Goal: Transaction & Acquisition: Obtain resource

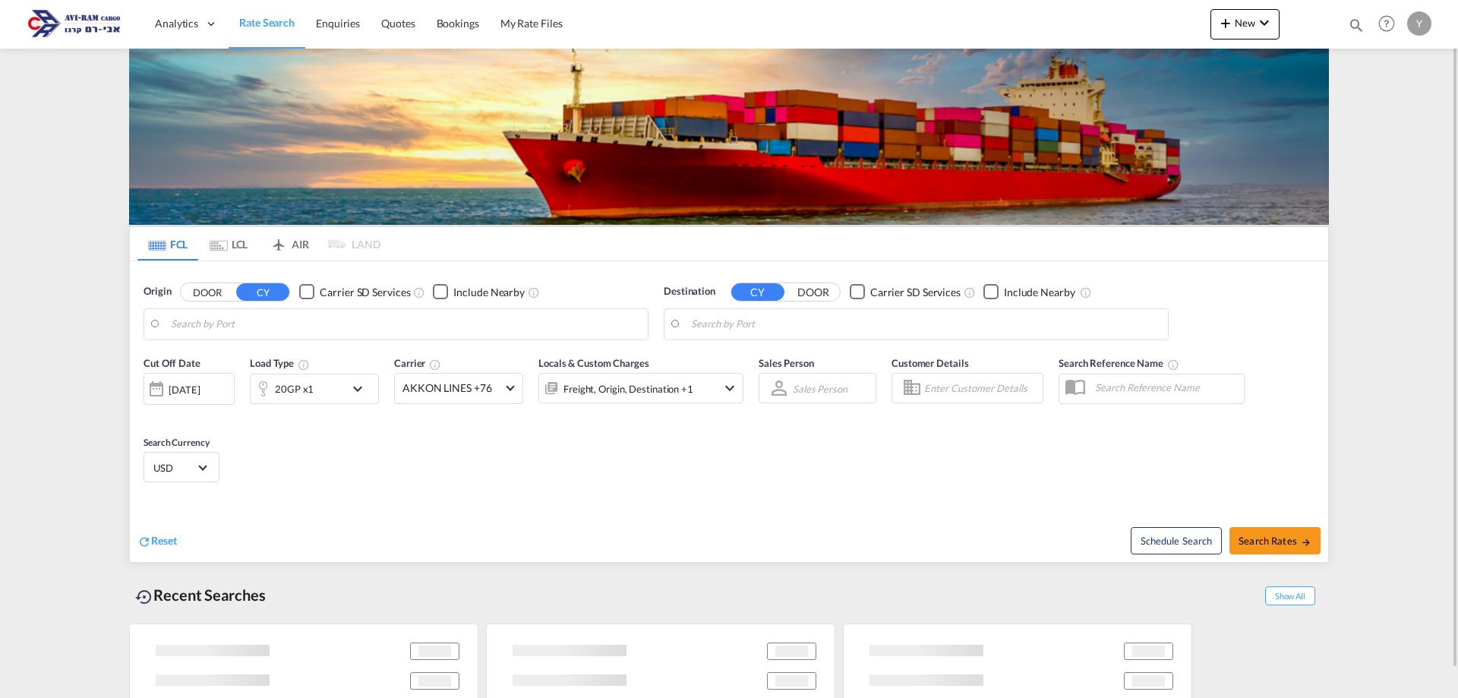
type input "Piraeus, GRPIR"
type input "Ashdod, ILASH"
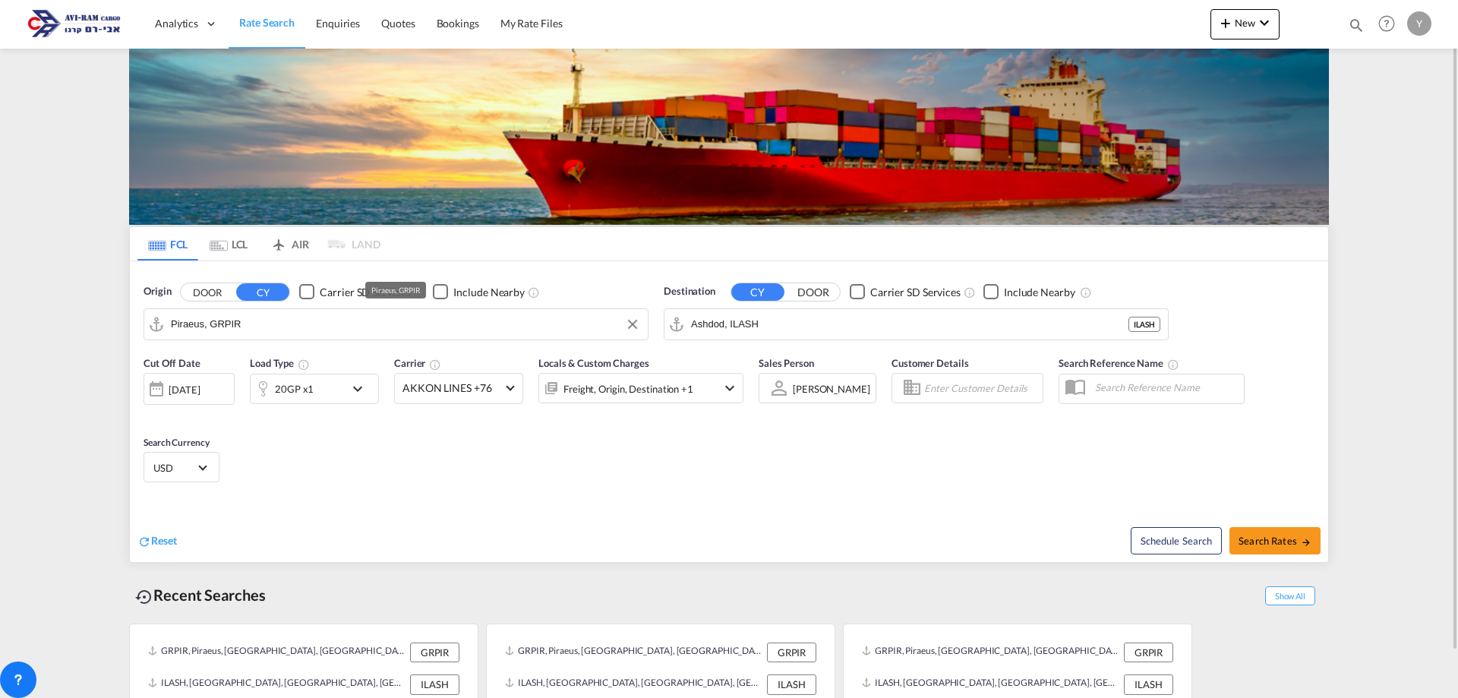
click at [309, 324] on input "Piraeus, GRPIR" at bounding box center [405, 324] width 469 height 23
type input "ר"
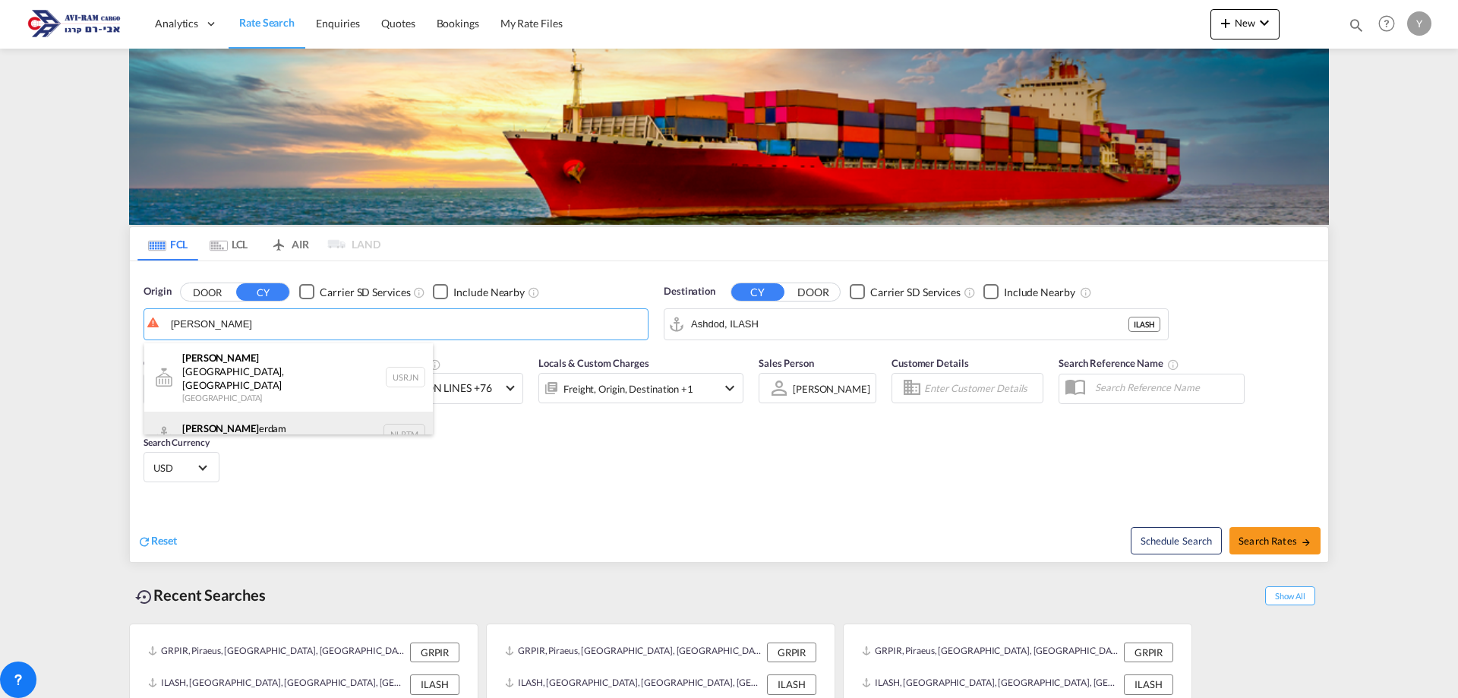
click at [195, 425] on div "[PERSON_NAME] erdam [GEOGRAPHIC_DATA] NLRTM" at bounding box center [288, 435] width 289 height 46
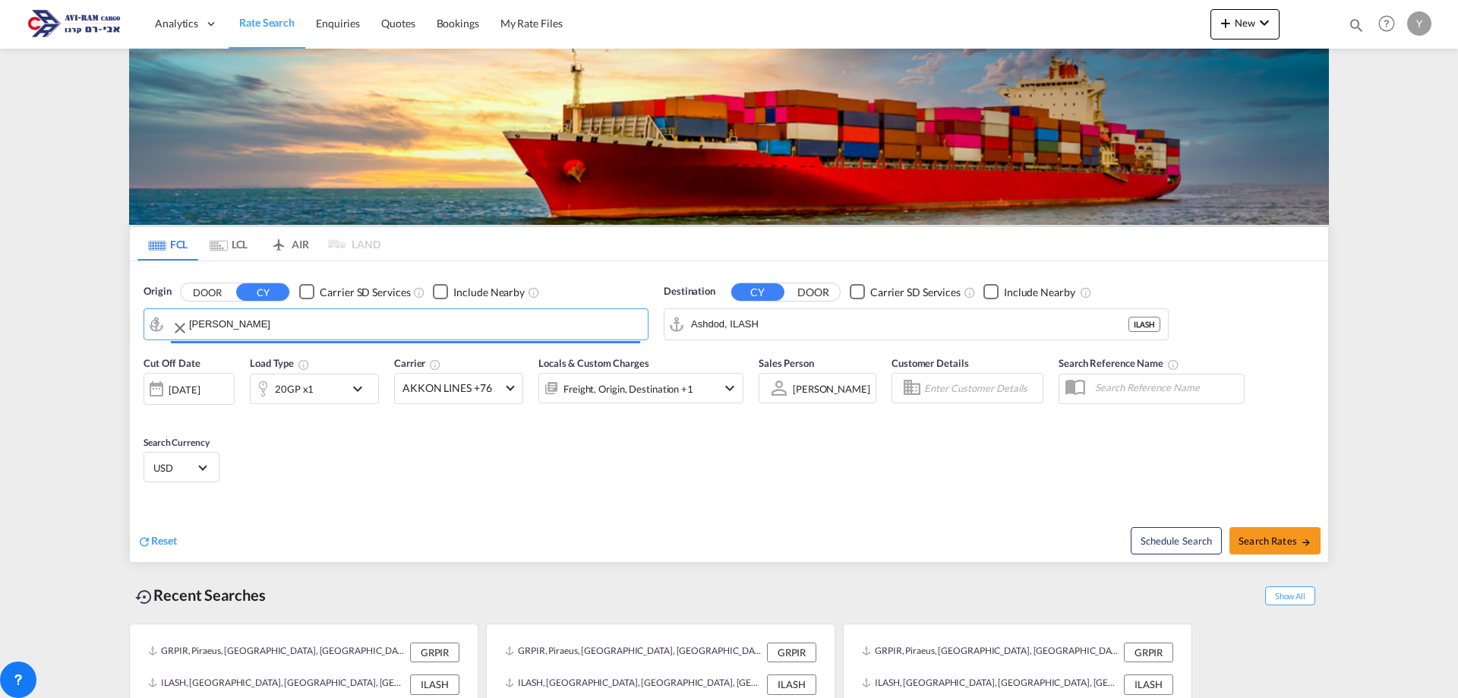
type input "[GEOGRAPHIC_DATA], NLRTM"
click at [769, 325] on input "Ashdod, ILASH" at bounding box center [925, 324] width 469 height 23
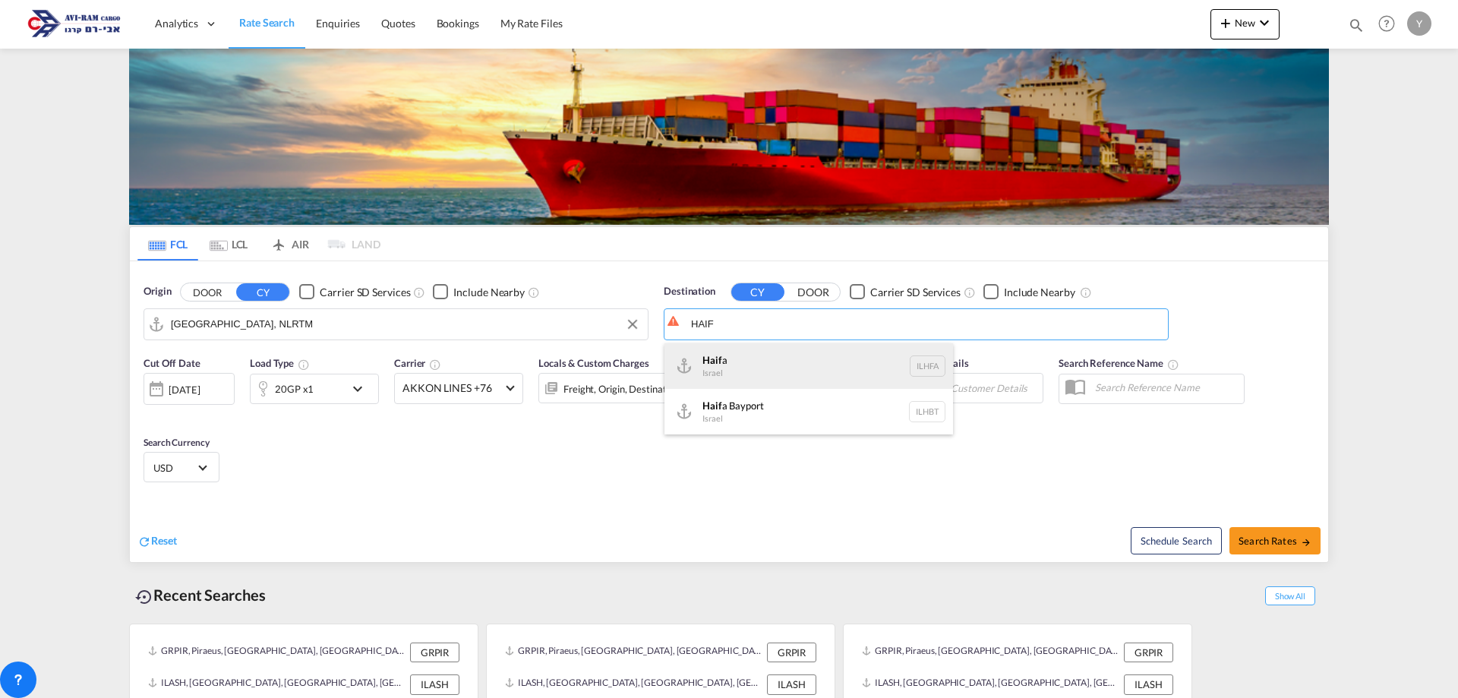
click at [760, 382] on div "Haif a [GEOGRAPHIC_DATA] ILHFA" at bounding box center [808, 366] width 289 height 46
type input "[GEOGRAPHIC_DATA], [GEOGRAPHIC_DATA]"
click at [383, 454] on div "Cut Off Date [DATE] [DATE] Load Type 20GP x1 Carrier AKKON LINES +76 Online Rat…" at bounding box center [729, 422] width 1198 height 148
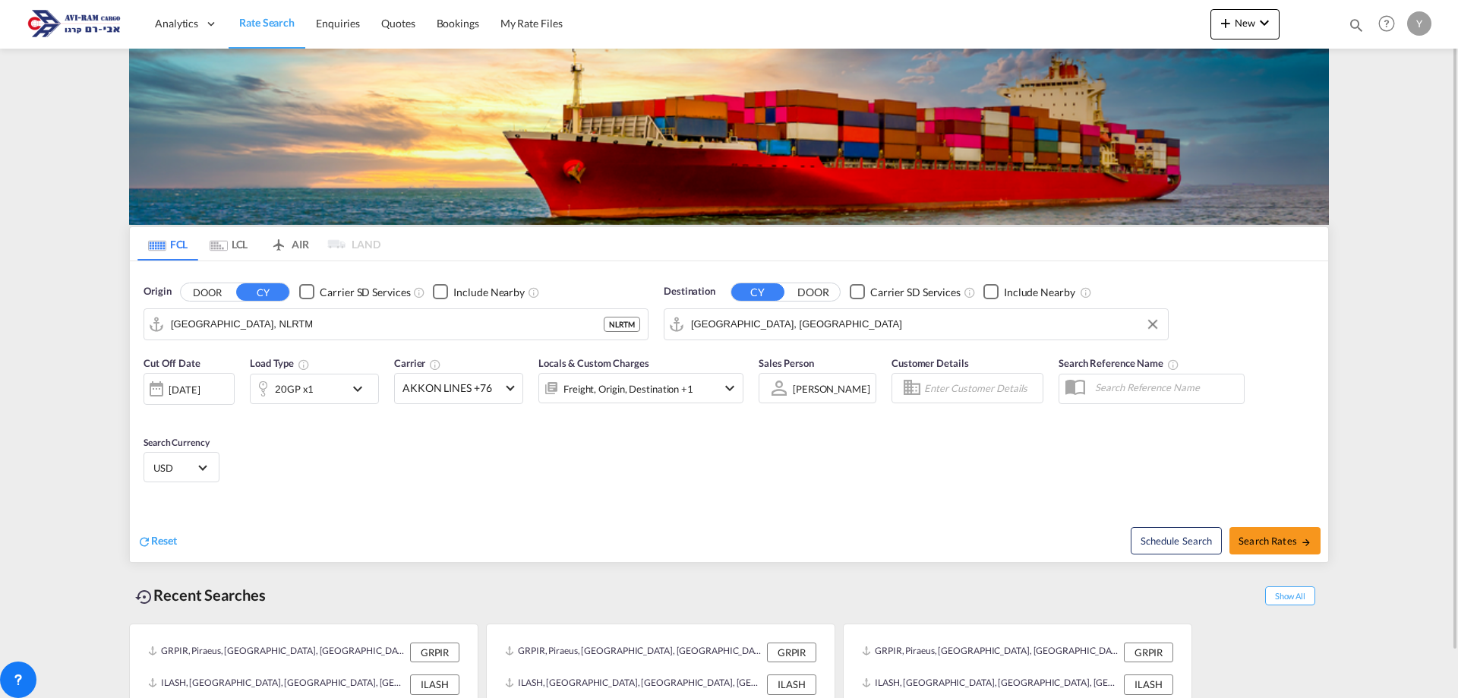
click at [200, 389] on div "[DATE]" at bounding box center [184, 390] width 31 height 14
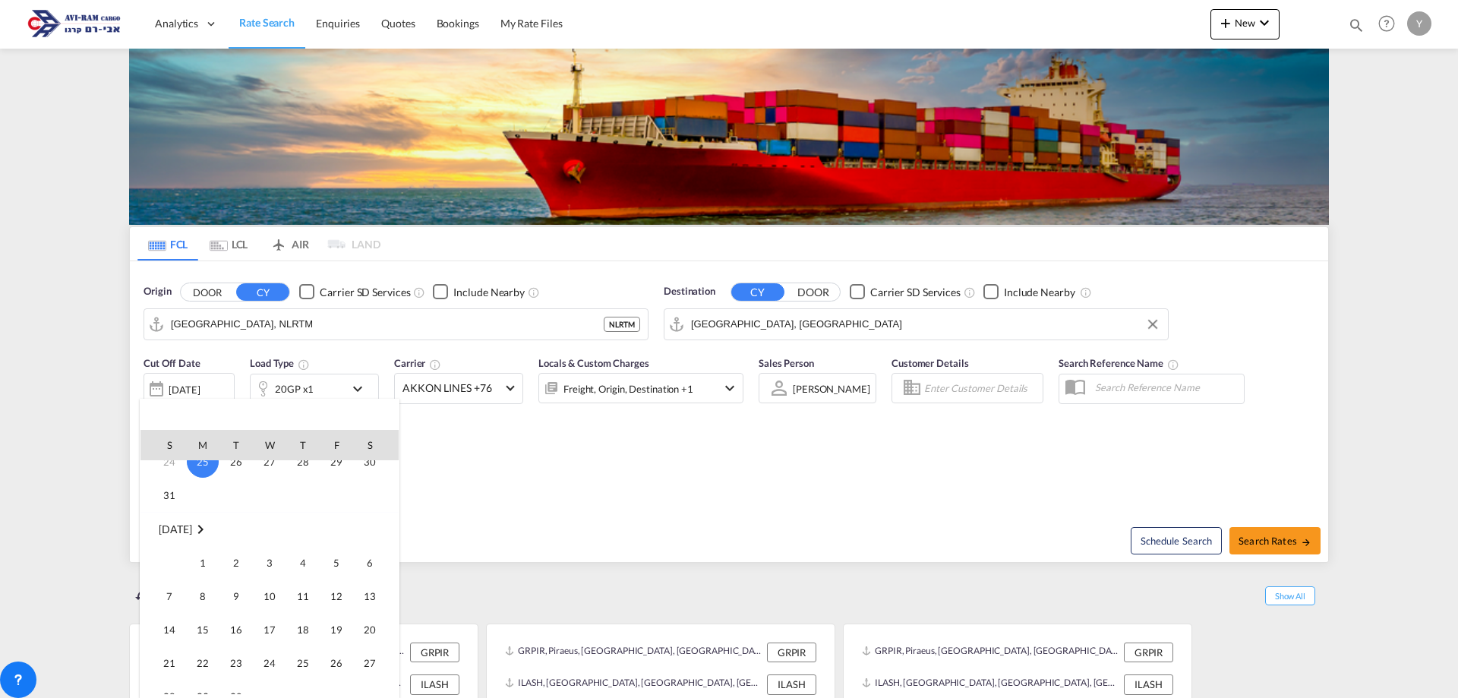
scroll to position [152, 0]
click at [206, 551] on span "1" at bounding box center [203, 560] width 30 height 30
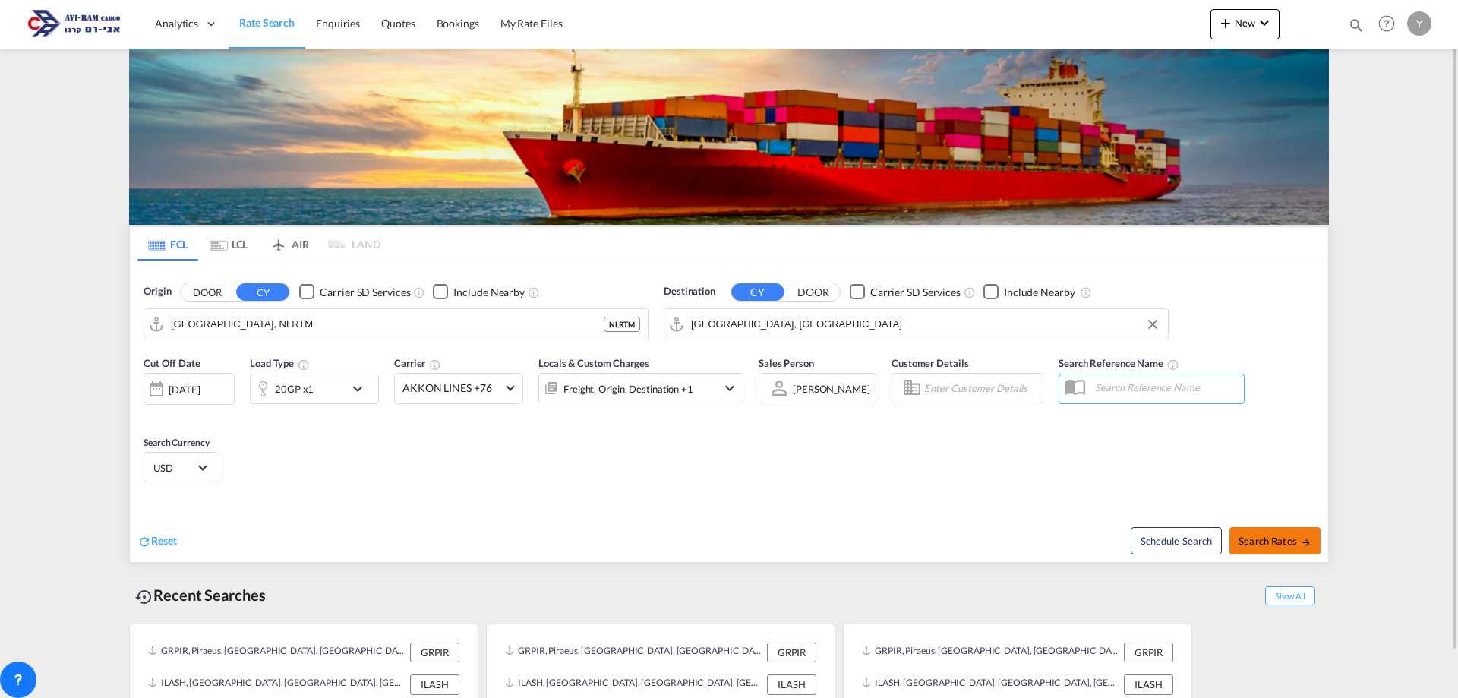
click at [1274, 539] on span "Search Rates" at bounding box center [1274, 541] width 73 height 12
type input "NLRTM to ILHFA / [DATE]"
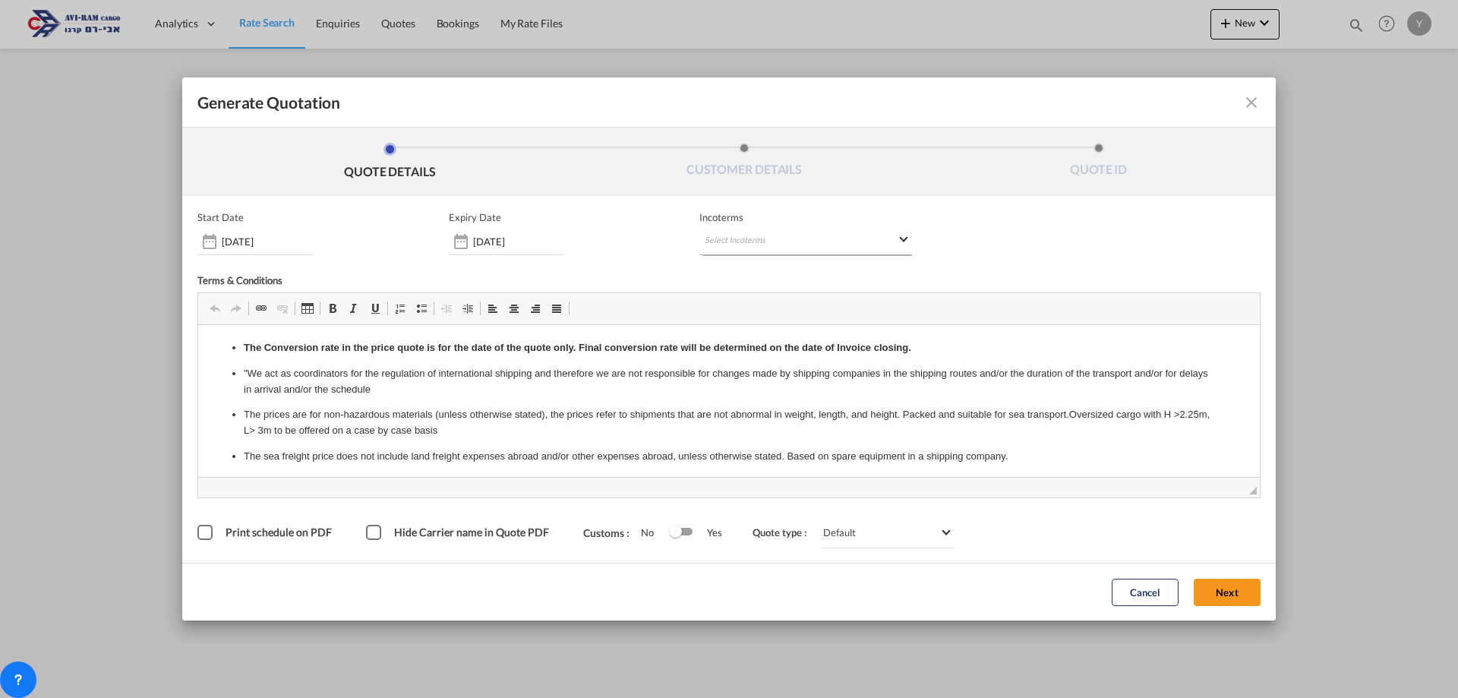
click at [825, 238] on md-select "Select Incoterms CPT - import Carrier Paid to FOB - import Free on Board DDP - …" at bounding box center [805, 241] width 213 height 27
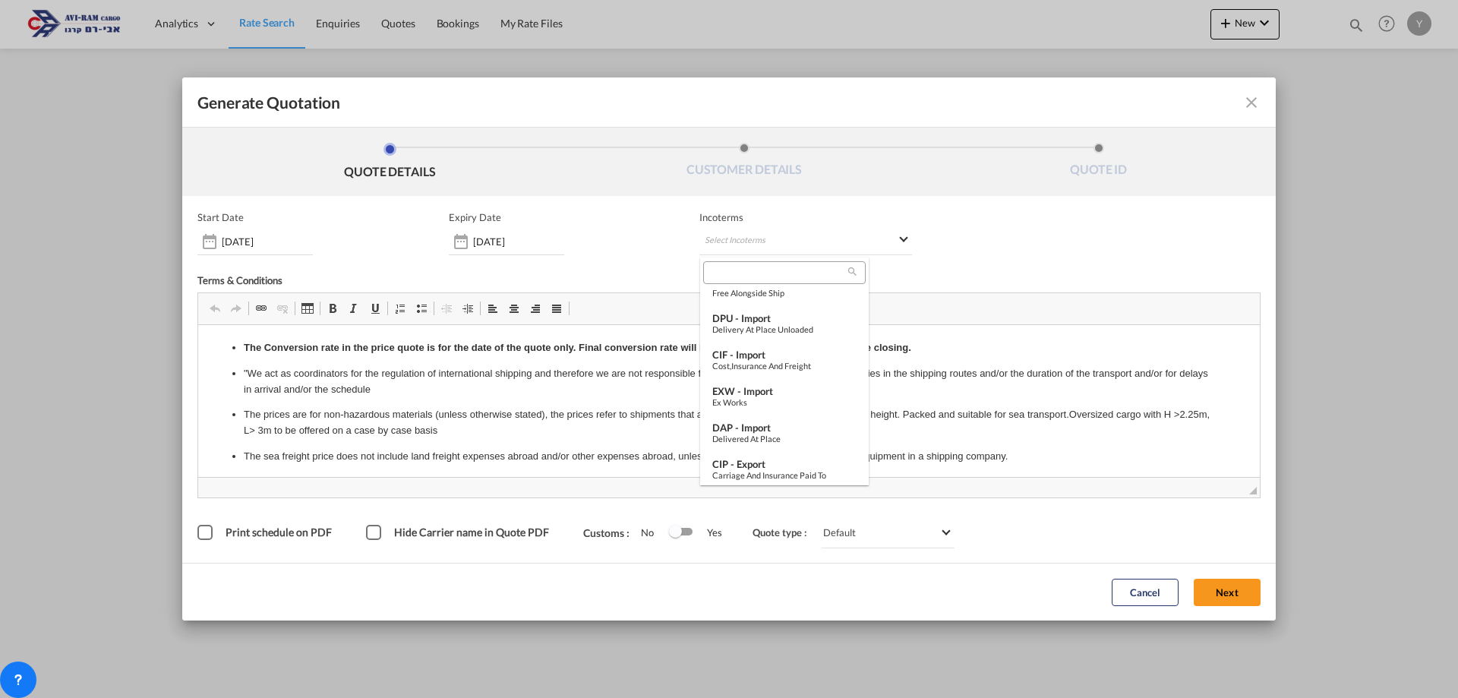
scroll to position [531, 0]
click at [775, 314] on div "EXW - import" at bounding box center [784, 315] width 144 height 12
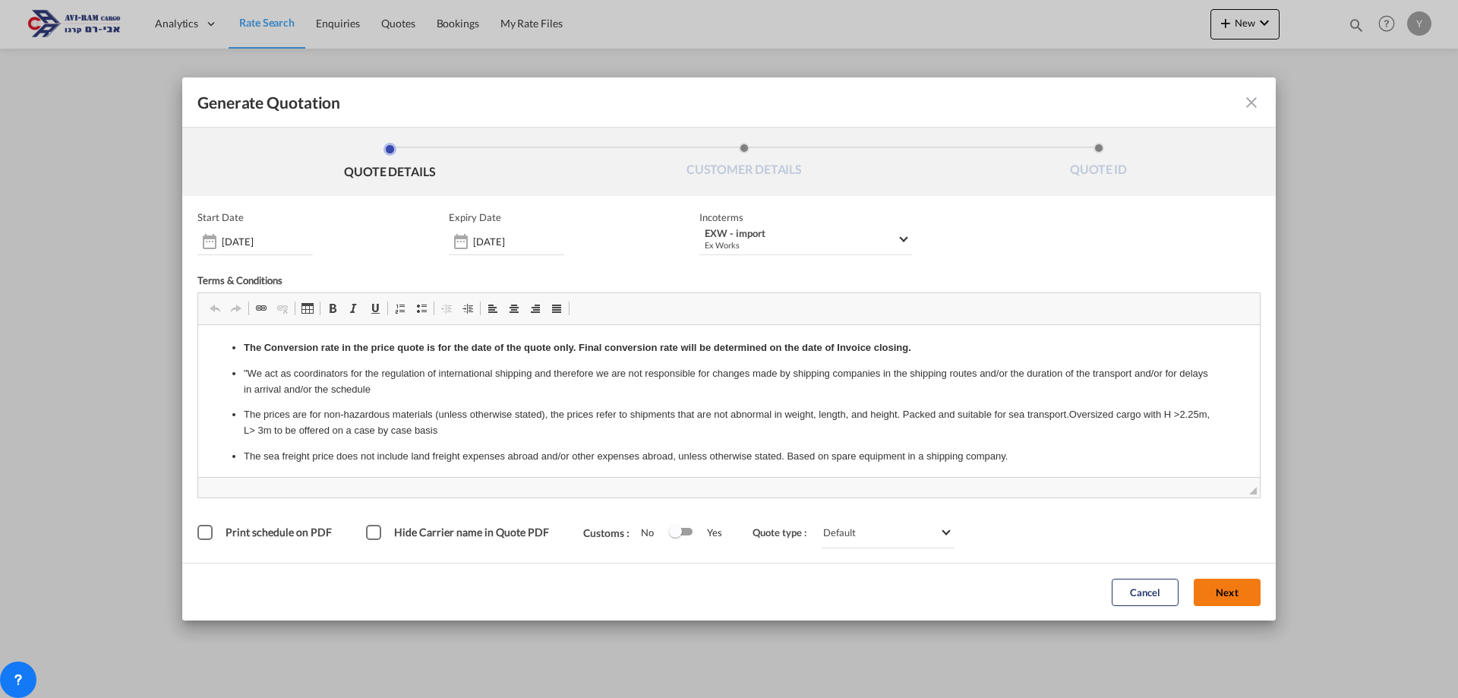
click at [1222, 598] on button "Next" at bounding box center [1227, 592] width 67 height 27
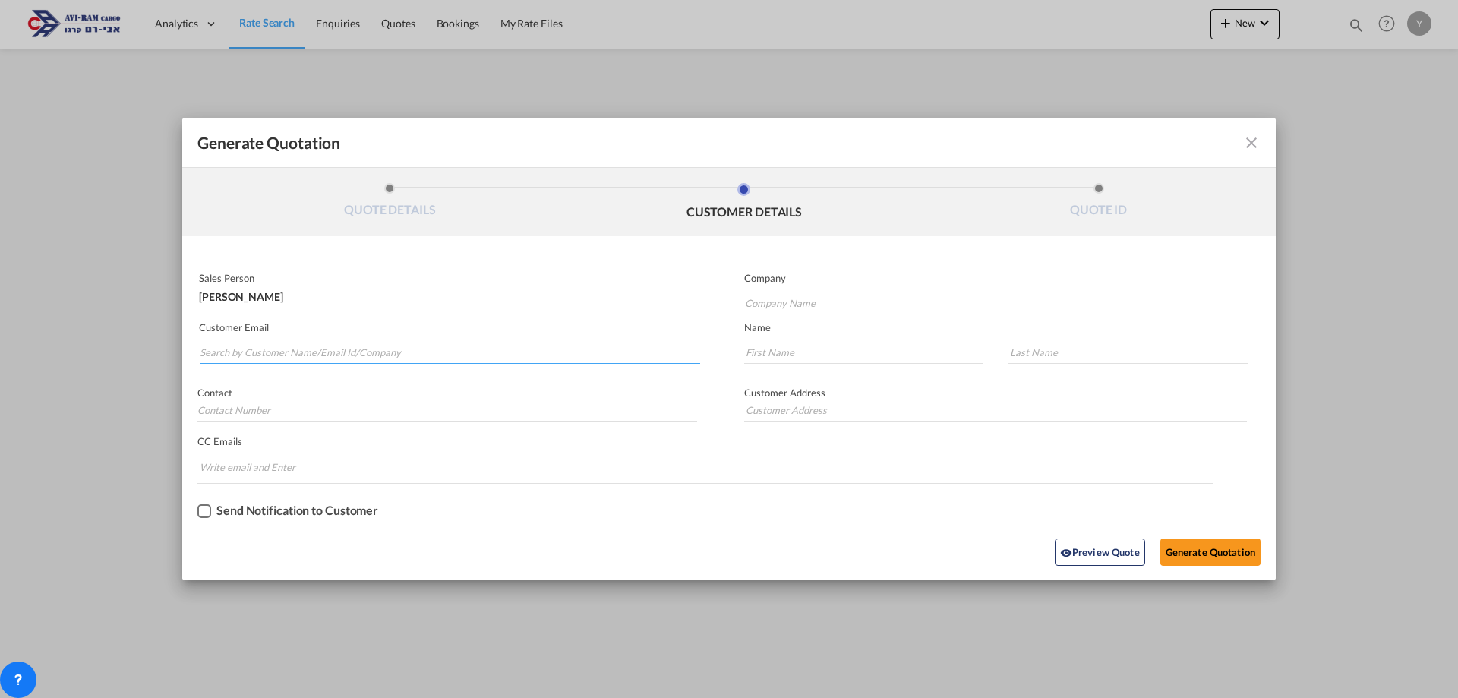
click at [408, 348] on input "Search by Customer Name/Email Id/Company" at bounding box center [450, 352] width 500 height 23
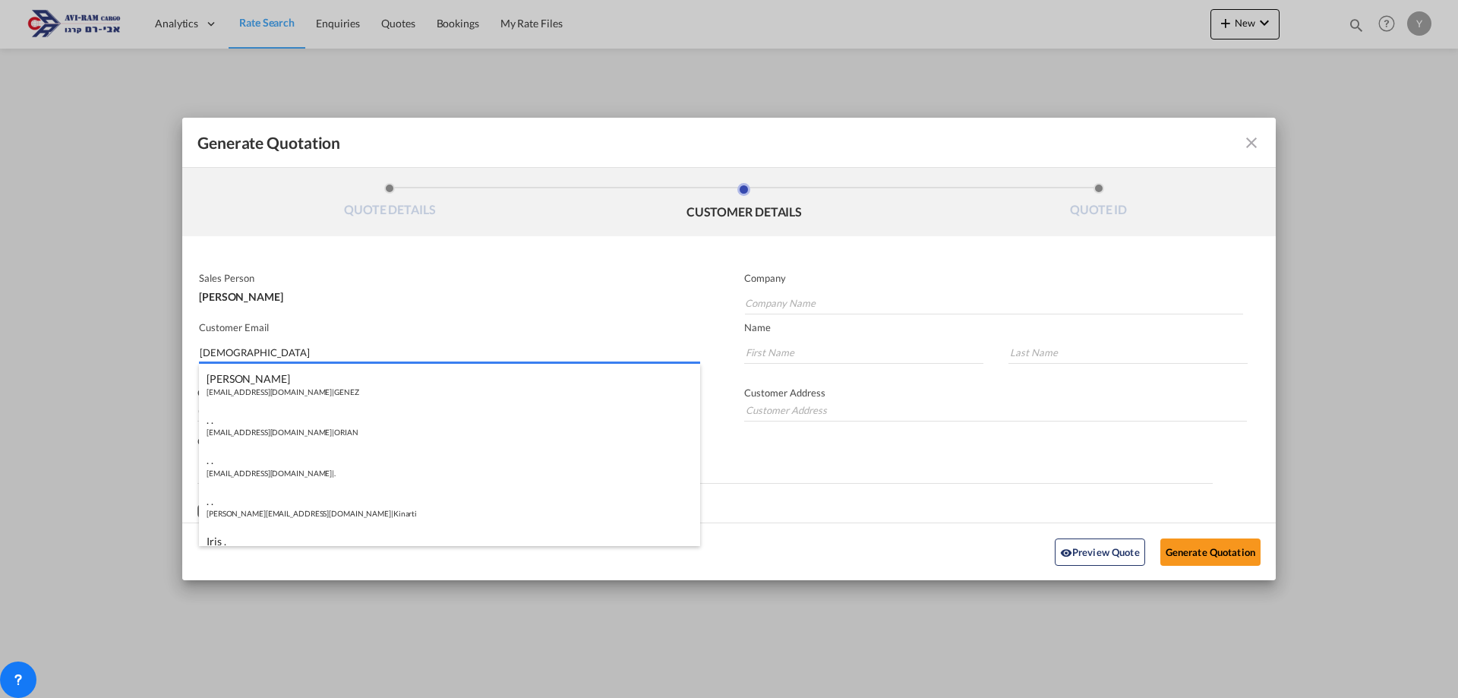
type input "ך"
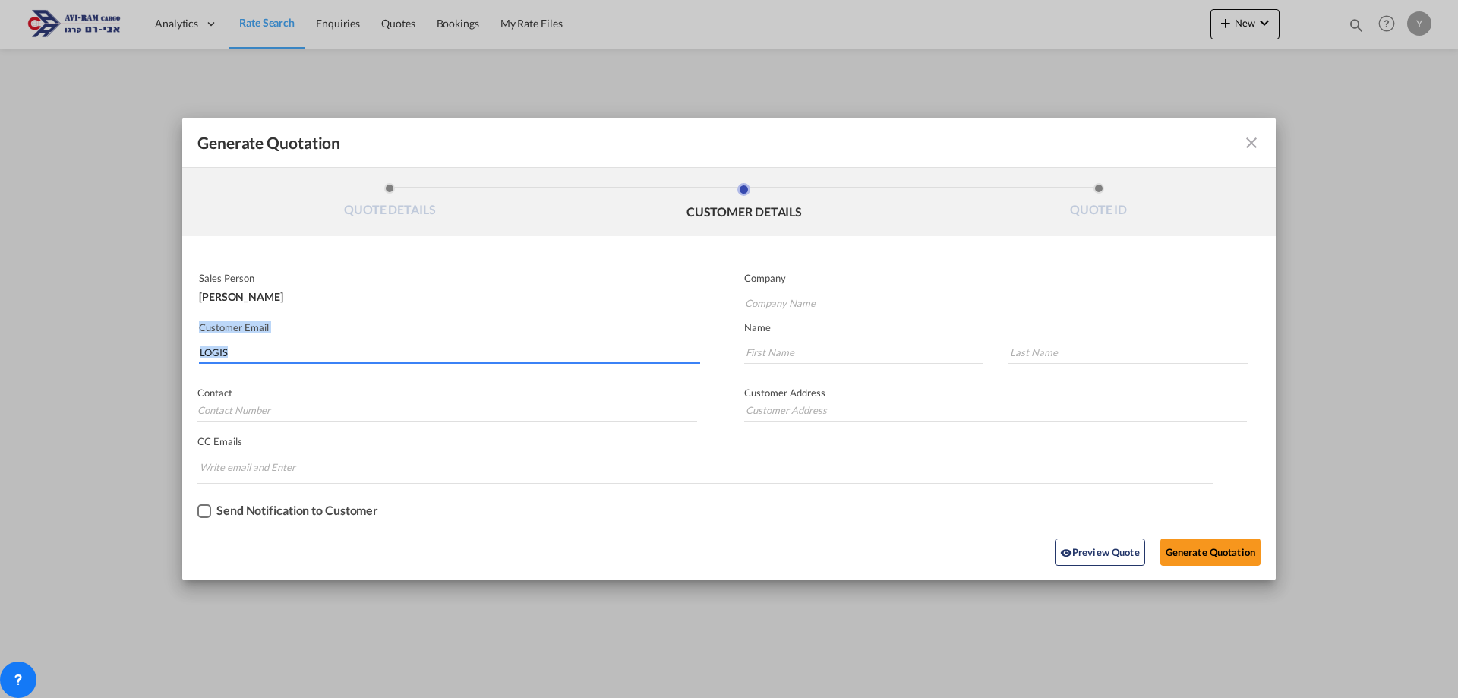
click at [101, 340] on div "Generate Quotation QUOTE DETAILS CUSTOMER DETAILS QUOTE ID Start Date [DATE] Ex…" at bounding box center [729, 349] width 1458 height 698
click at [289, 345] on input "LOGIS" at bounding box center [450, 352] width 500 height 23
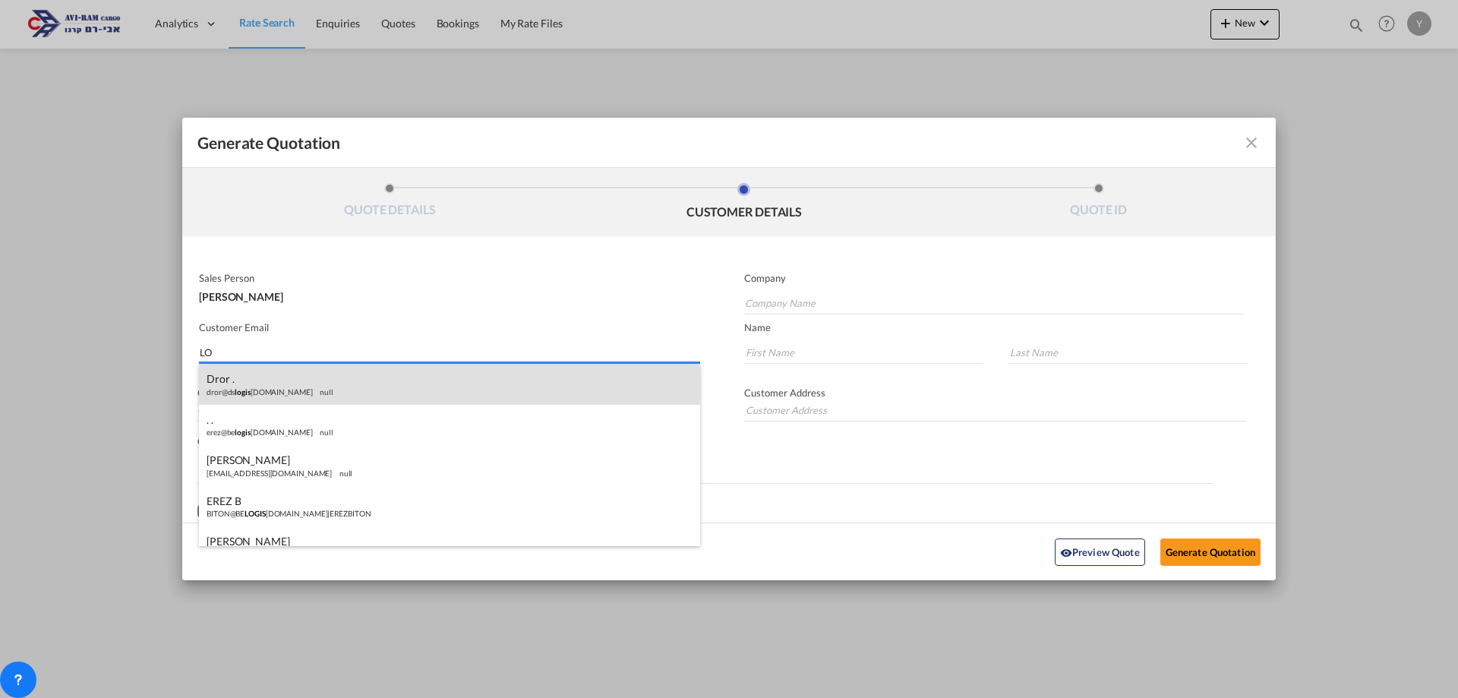
type input "L"
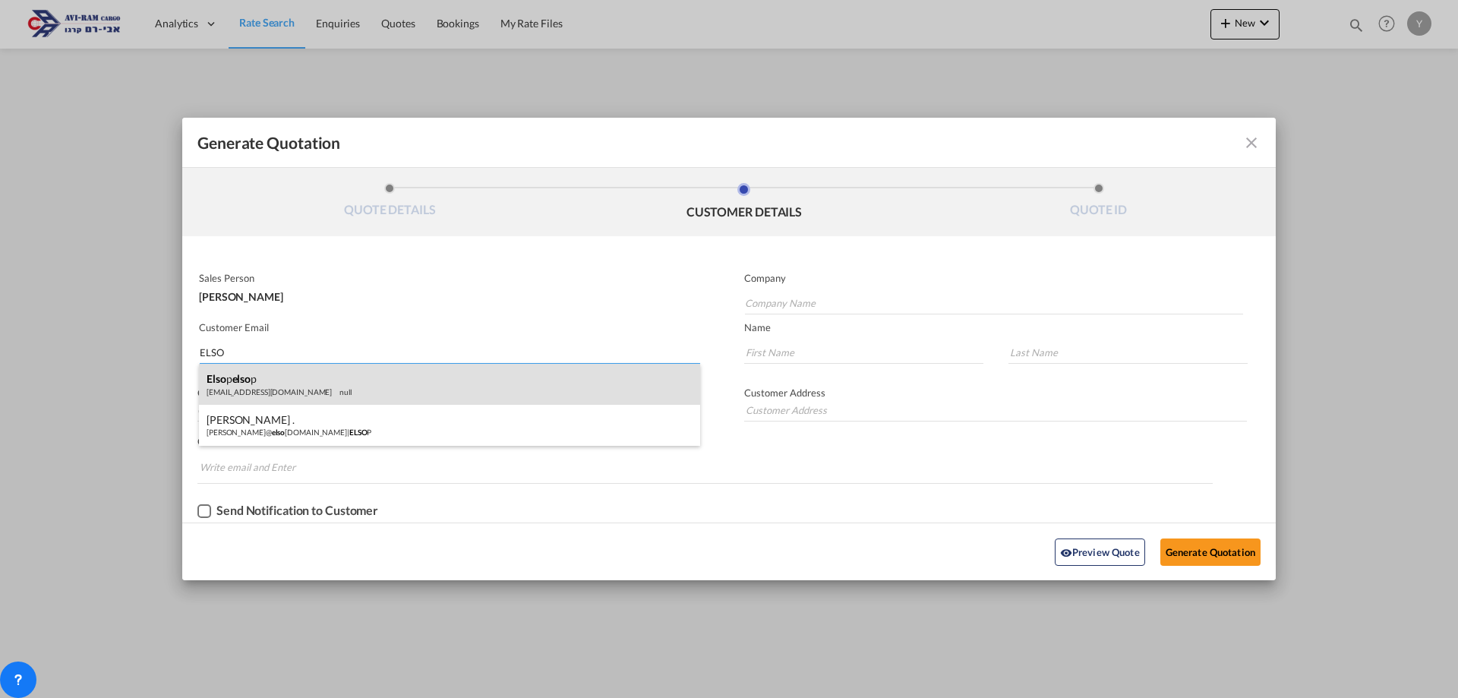
type input "ELSO"
click at [336, 377] on div "elso p elso p [EMAIL_ADDRESS][DOMAIN_NAME] null" at bounding box center [449, 384] width 501 height 41
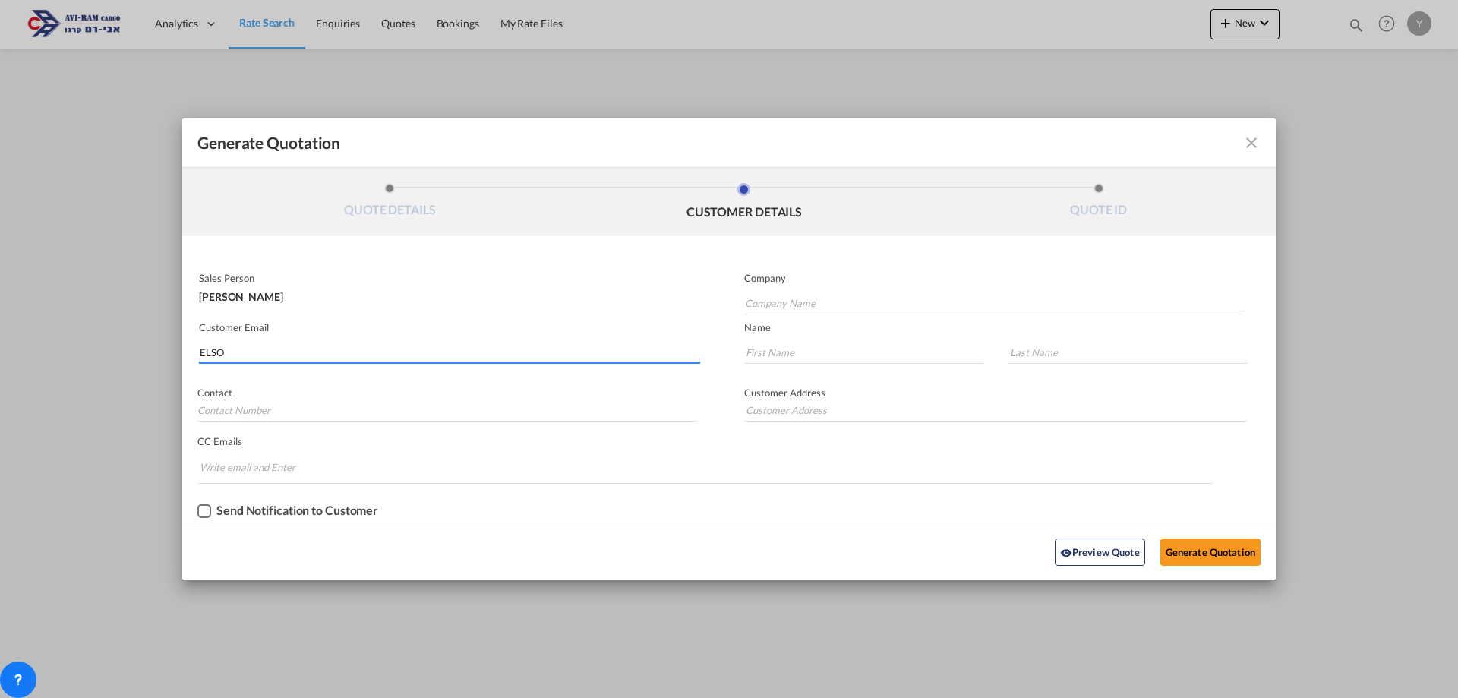
type input "ELSOP"
type input "[EMAIL_ADDRESS][DOMAIN_NAME]"
type input "elsop"
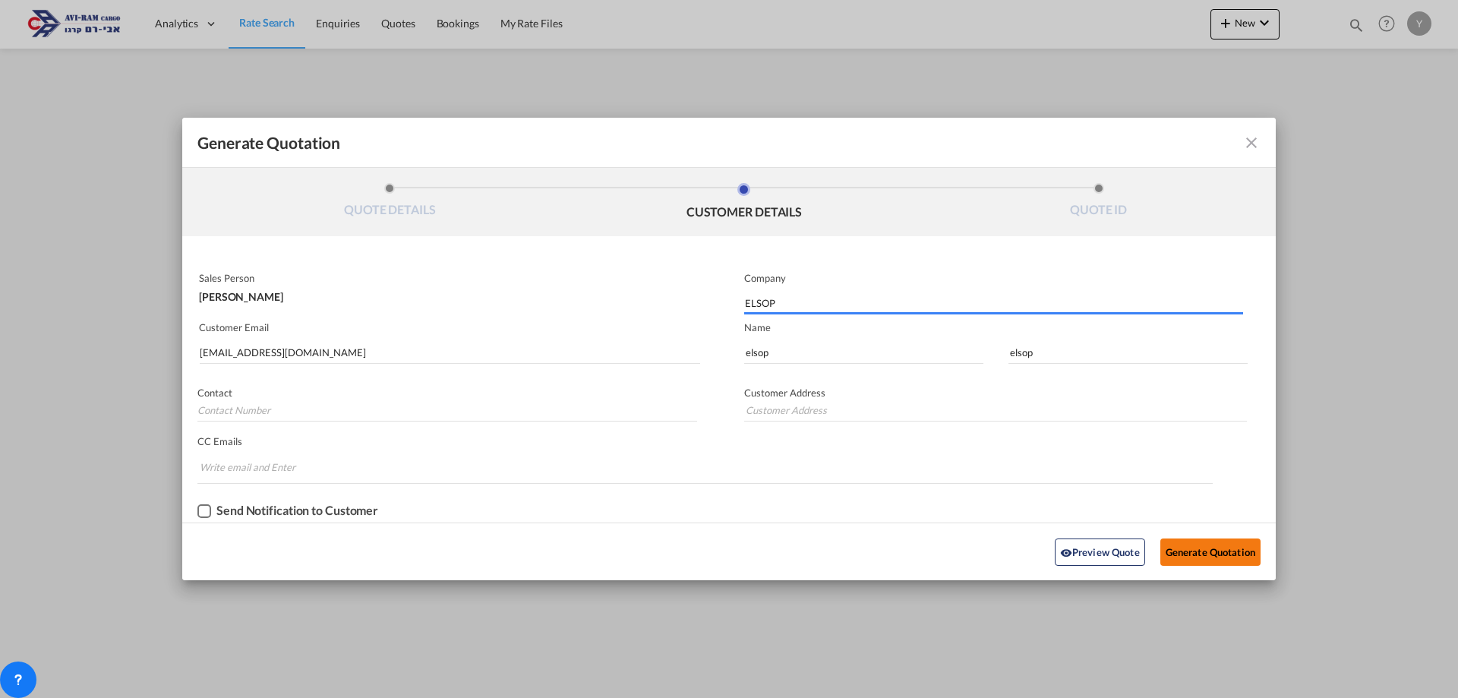
click at [1221, 544] on button "Generate Quotation" at bounding box center [1210, 551] width 100 height 27
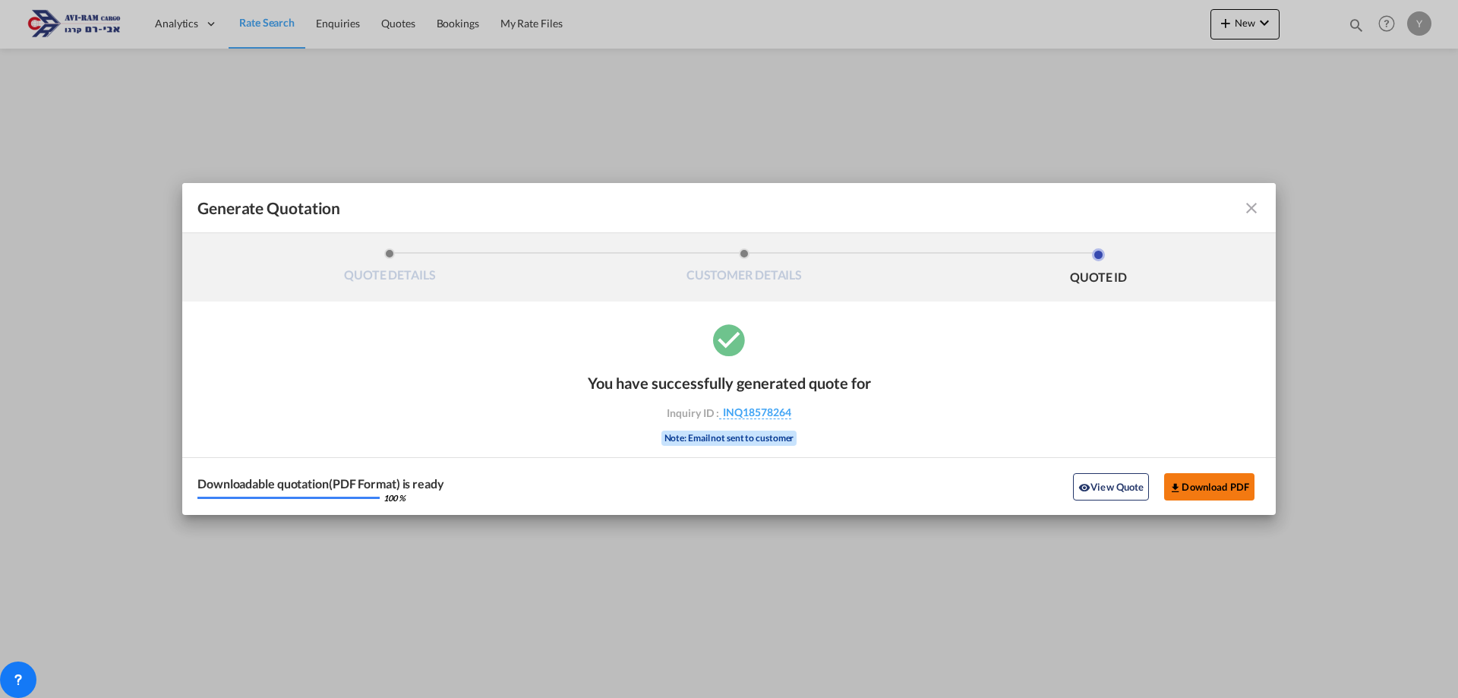
click at [1209, 481] on button "Download PDF" at bounding box center [1209, 486] width 90 height 27
click at [1257, 200] on md-icon "icon-close fg-AAA8AD cursor m-0" at bounding box center [1251, 208] width 18 height 18
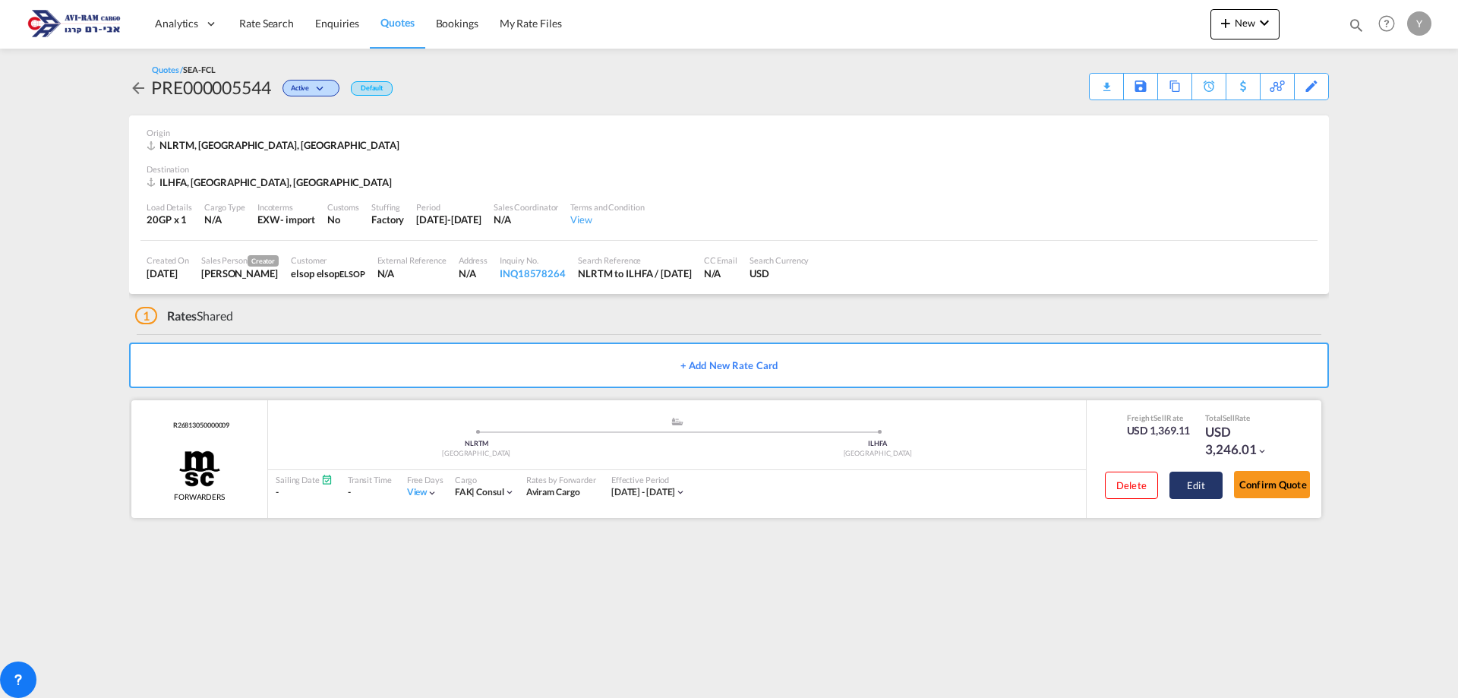
click at [1198, 486] on button "Edit" at bounding box center [1195, 484] width 53 height 27
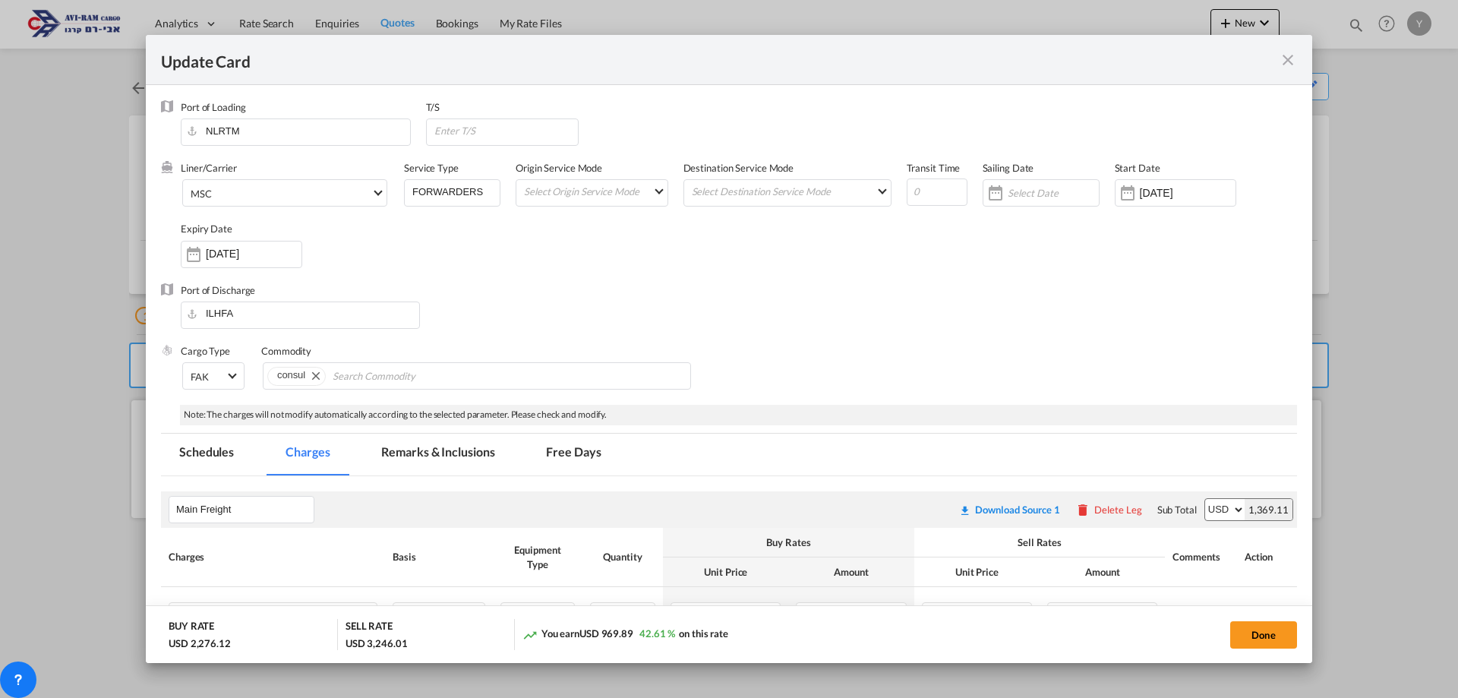
select select "per container"
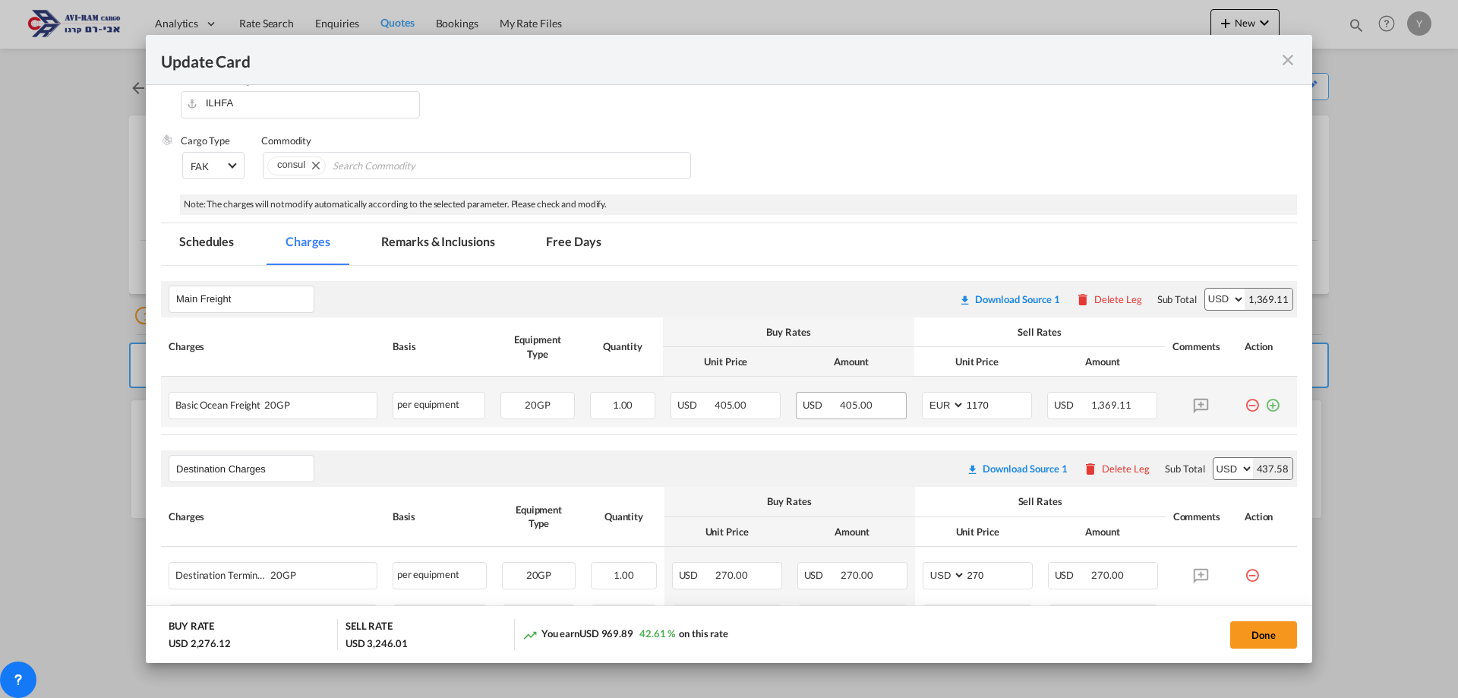
scroll to position [228, 0]
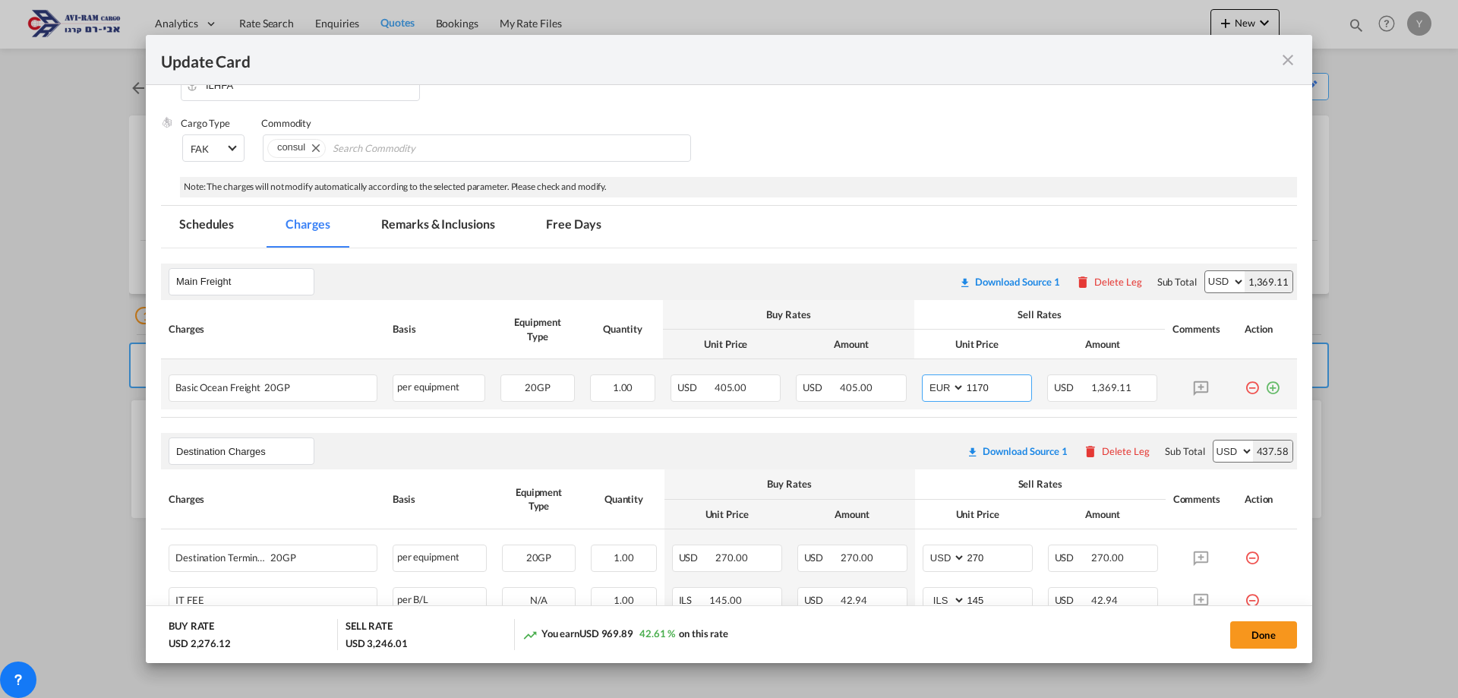
click at [1002, 387] on input "1170" at bounding box center [998, 386] width 66 height 23
drag, startPoint x: 981, startPoint y: 386, endPoint x: 948, endPoint y: 393, distance: 34.1
click at [948, 393] on md-input-container "AED AFN ALL AMD ANG AOA ARS AUD AWG AZN BAM BBD BDT BGN BHD BIF BMD BND [PERSON…" at bounding box center [977, 387] width 110 height 27
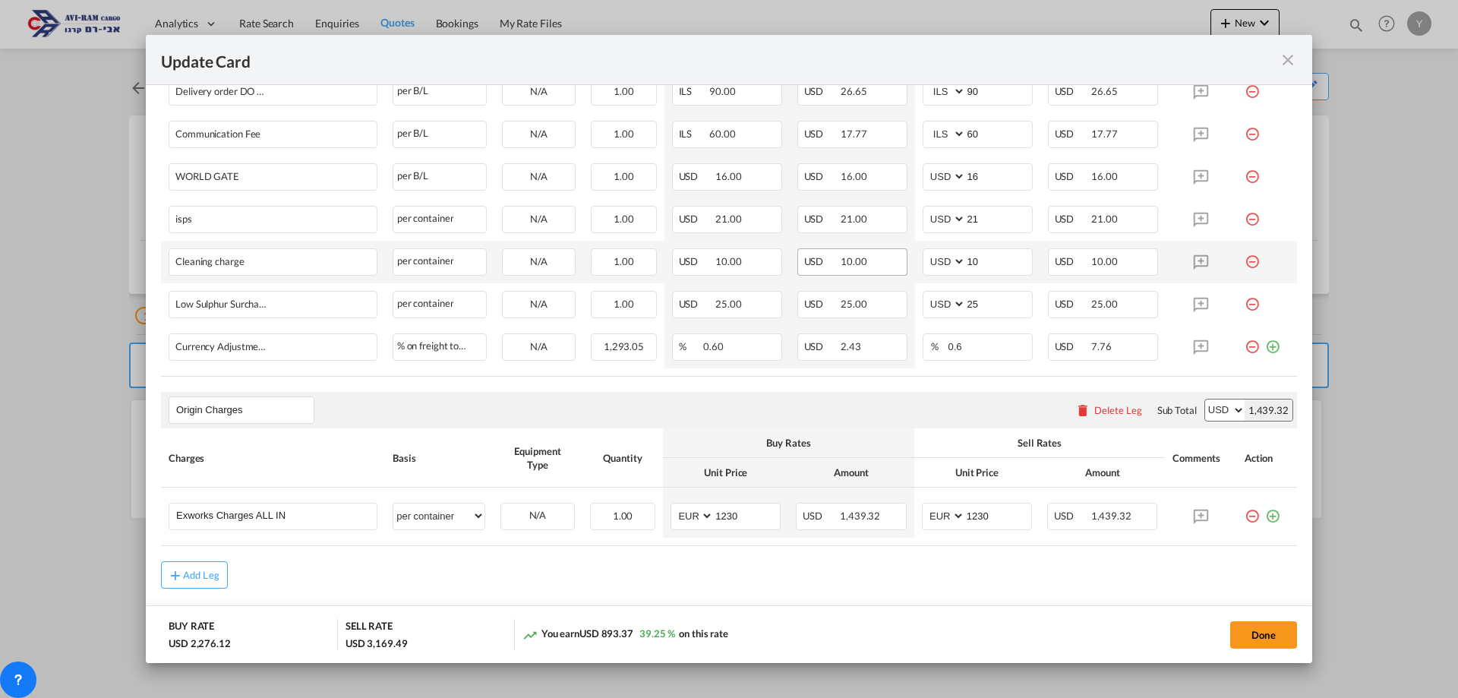
scroll to position [822, 0]
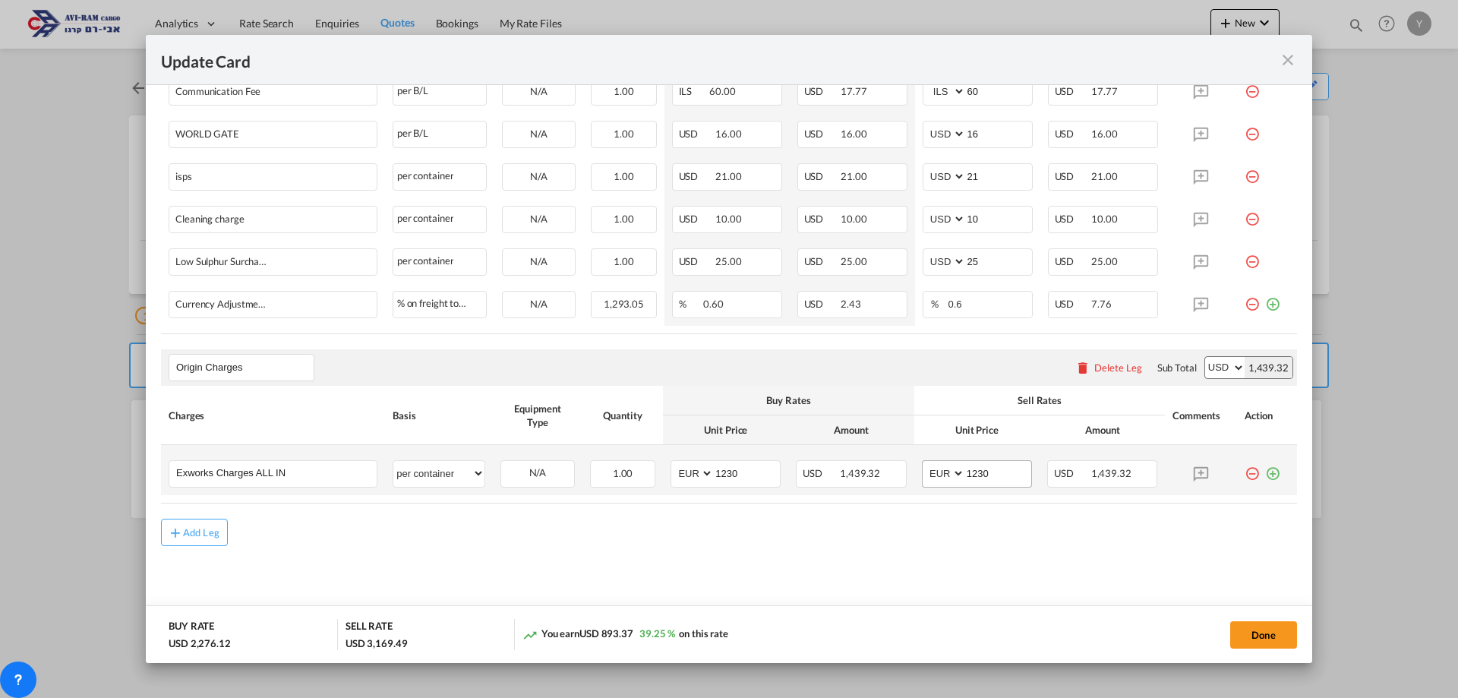
type input "1105"
click at [992, 473] on input "1230" at bounding box center [998, 472] width 66 height 23
drag, startPoint x: 986, startPoint y: 475, endPoint x: 966, endPoint y: 478, distance: 20.7
click at [966, 478] on input "1230" at bounding box center [998, 472] width 66 height 23
drag, startPoint x: 991, startPoint y: 471, endPoint x: 951, endPoint y: 479, distance: 40.2
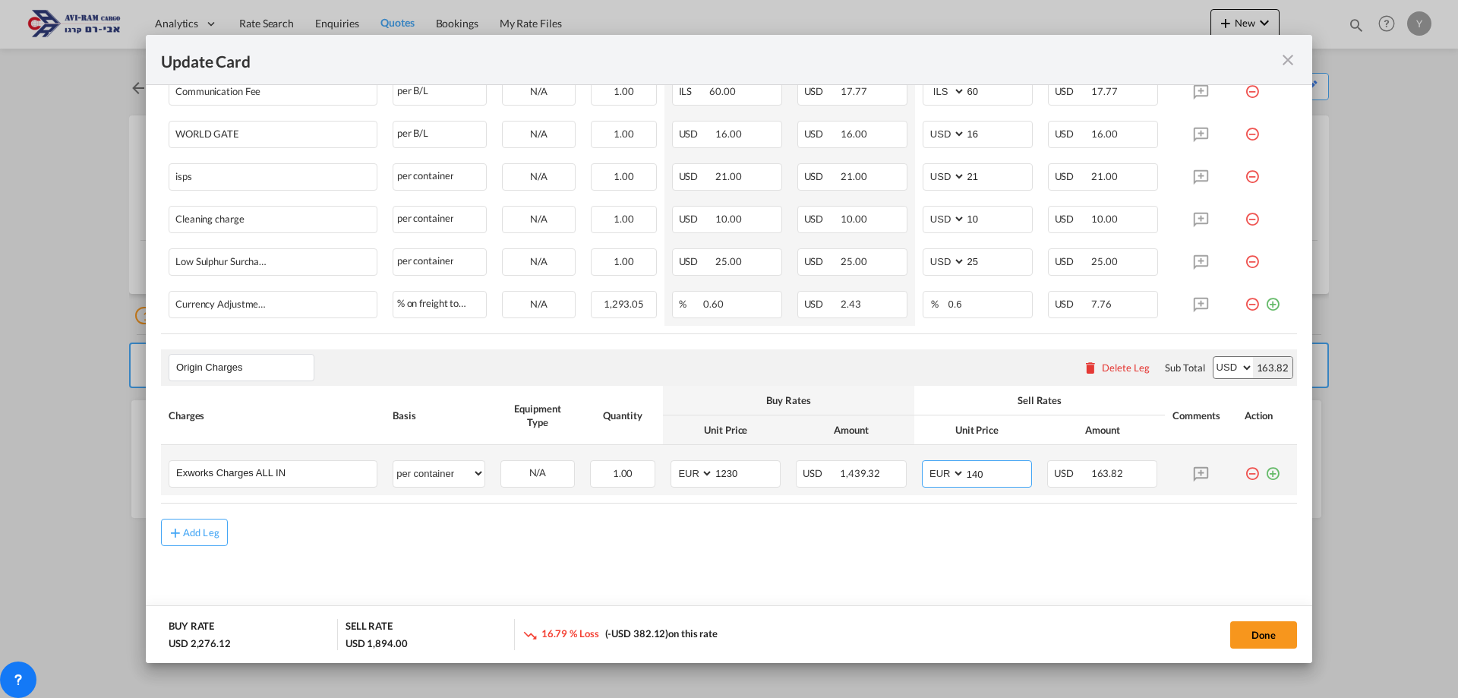
click at [951, 479] on md-input-container "AED AFN ALL AMD ANG AOA ARS AUD AWG AZN BAM BBD BDT BGN BHD BIF BMD BND [PERSON…" at bounding box center [977, 473] width 110 height 27
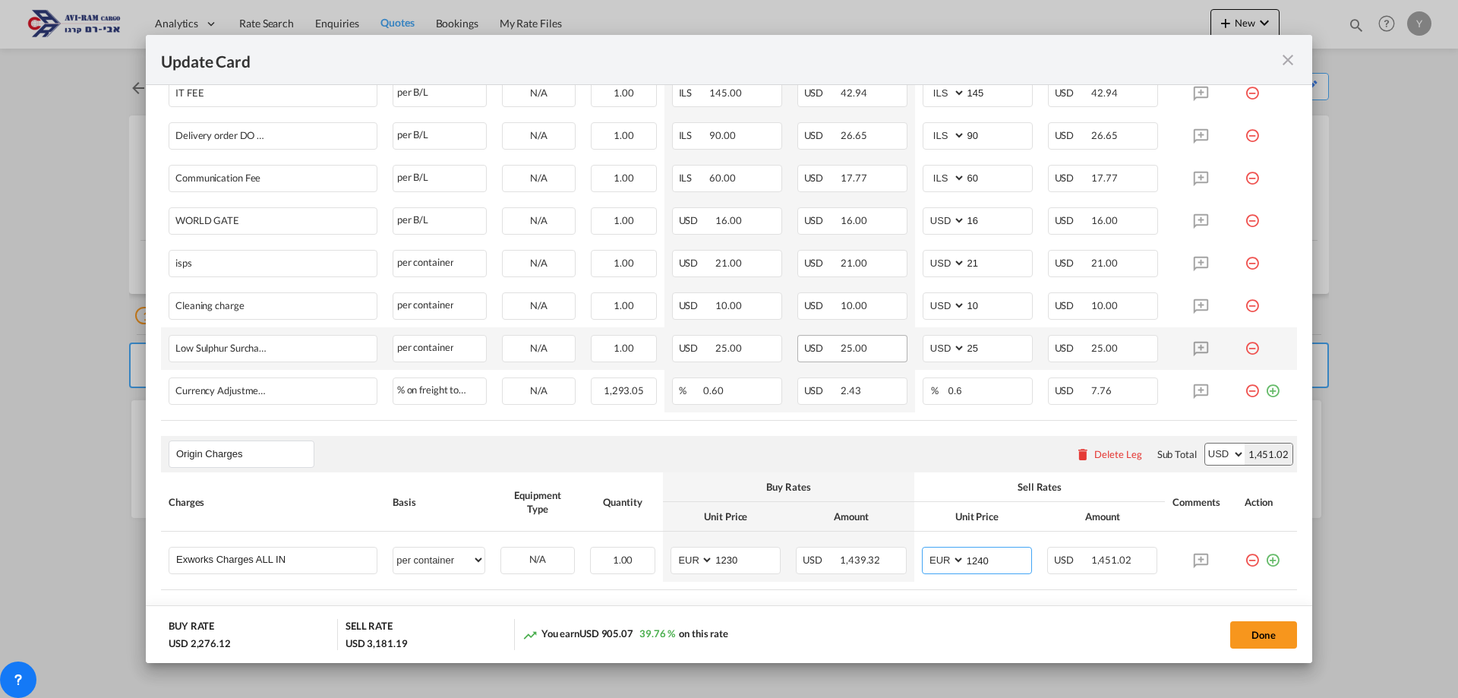
scroll to position [594, 0]
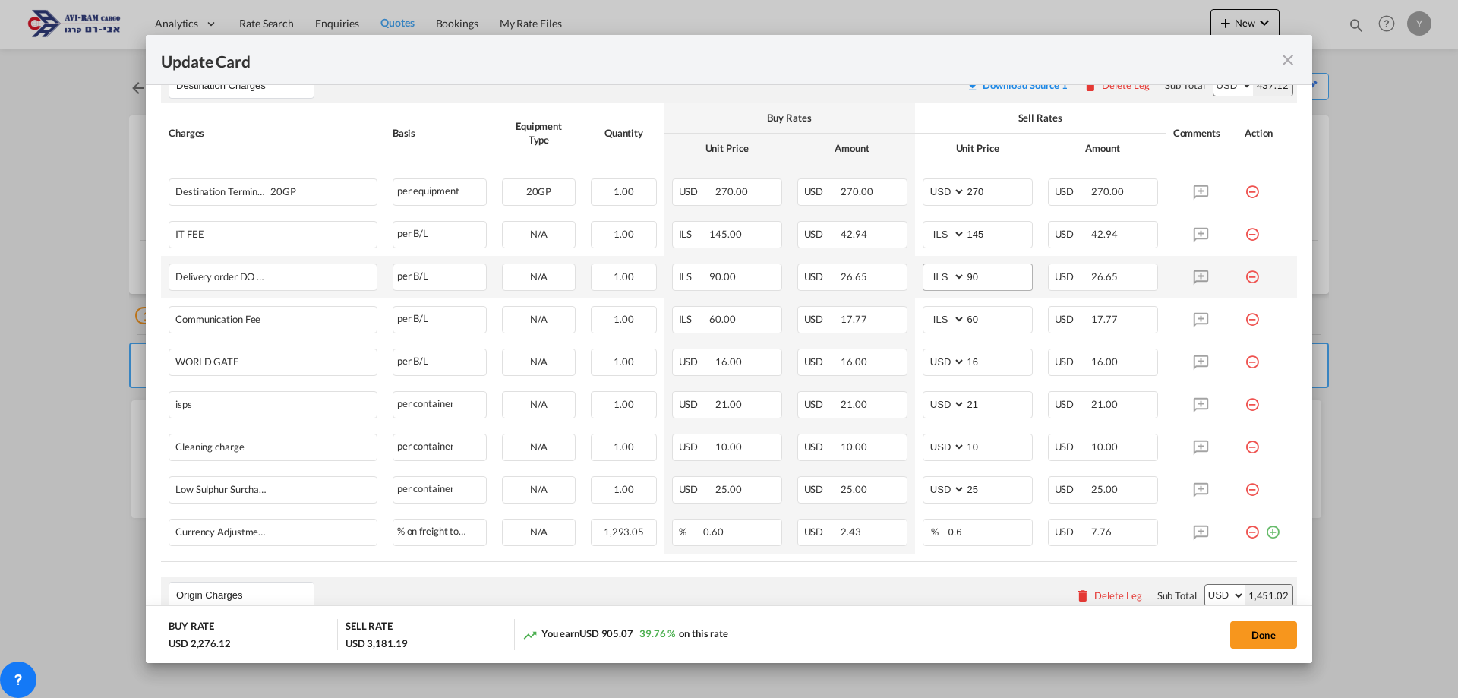
type input "1240"
drag, startPoint x: 987, startPoint y: 277, endPoint x: 955, endPoint y: 272, distance: 32.3
click at [966, 272] on input "90" at bounding box center [999, 275] width 66 height 23
type input "116"
drag, startPoint x: 972, startPoint y: 326, endPoint x: 935, endPoint y: 317, distance: 38.5
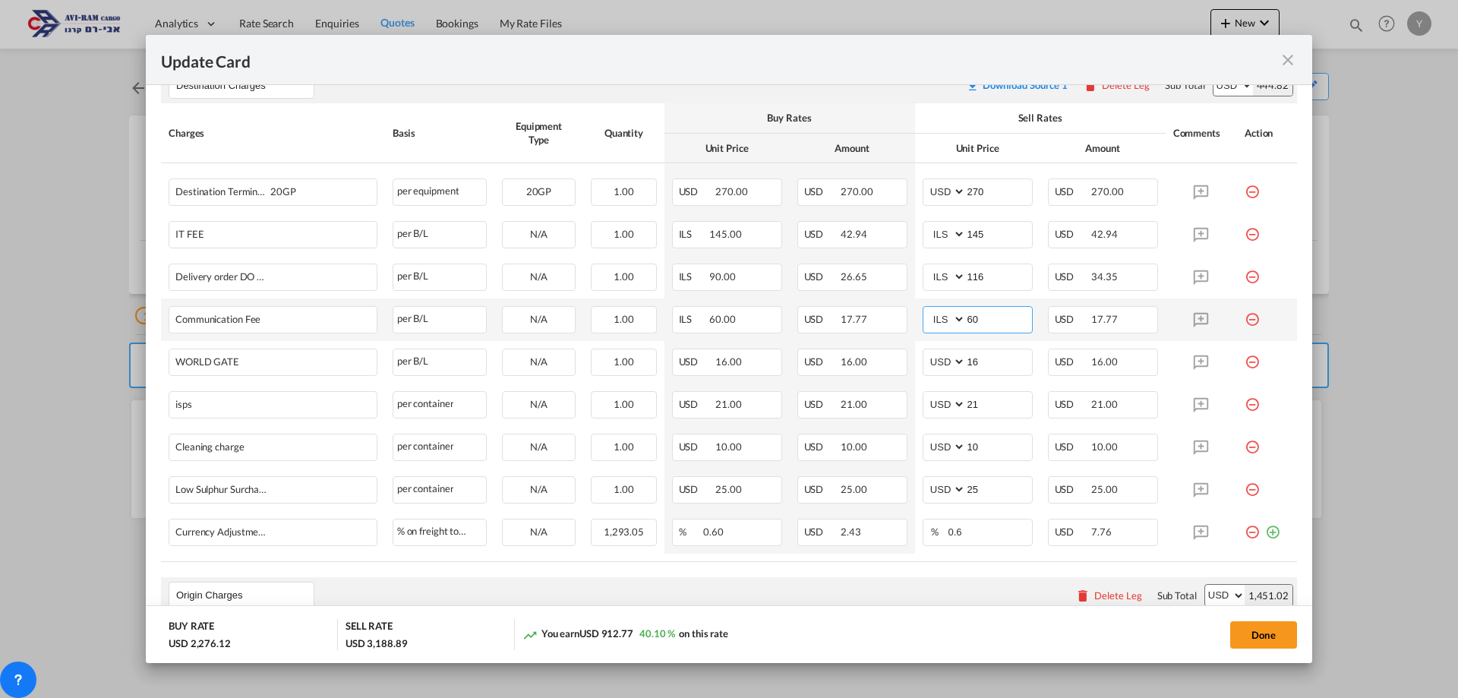
click at [935, 317] on md-input-container "AED AFN ALL AMD ANG AOA ARS AUD AWG AZN BAM BBD BDT BGN BHD BIF BMD BND [PERSON…" at bounding box center [977, 319] width 110 height 27
type input "66"
drag, startPoint x: 1260, startPoint y: 635, endPoint x: 59, endPoint y: 654, distance: 1200.5
click at [1260, 635] on button "Done" at bounding box center [1263, 634] width 67 height 27
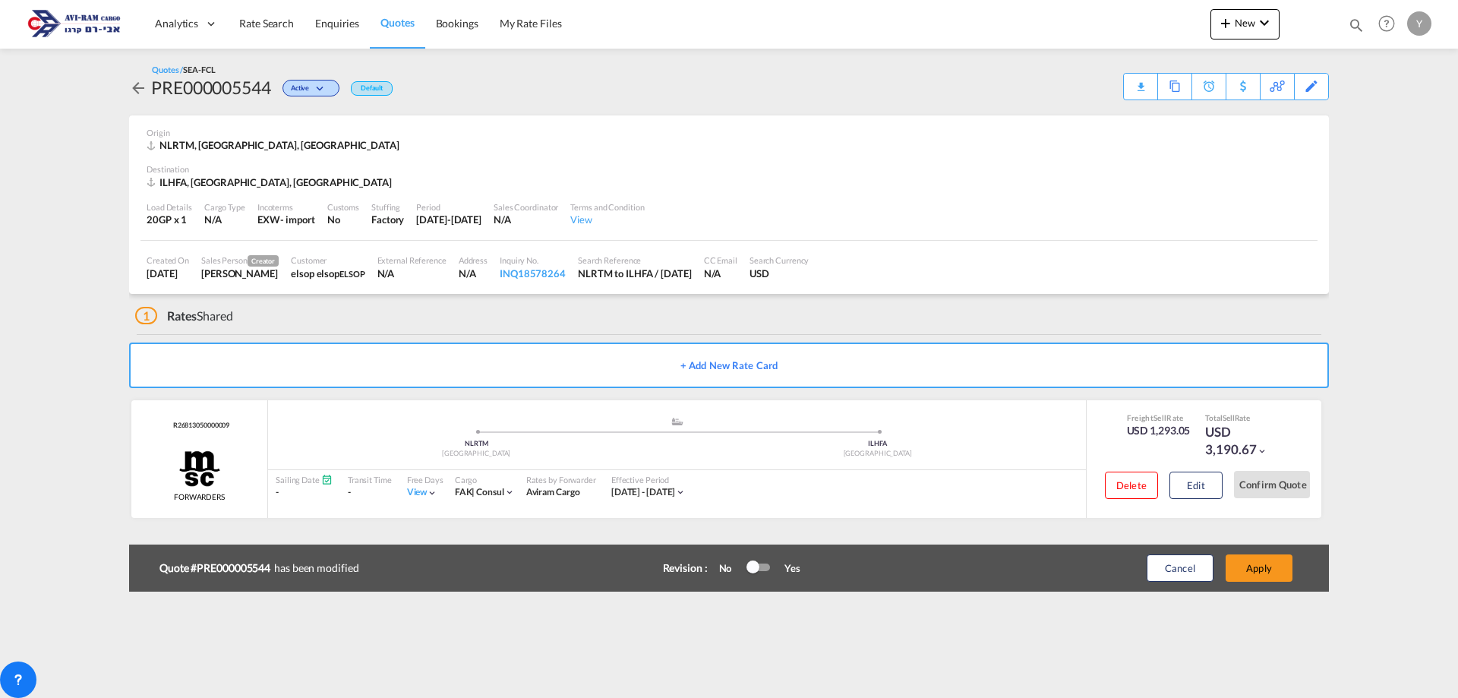
click at [1263, 582] on div "Cancel Apply" at bounding box center [1203, 568] width 190 height 36
click at [1270, 577] on button "Apply" at bounding box center [1258, 567] width 67 height 27
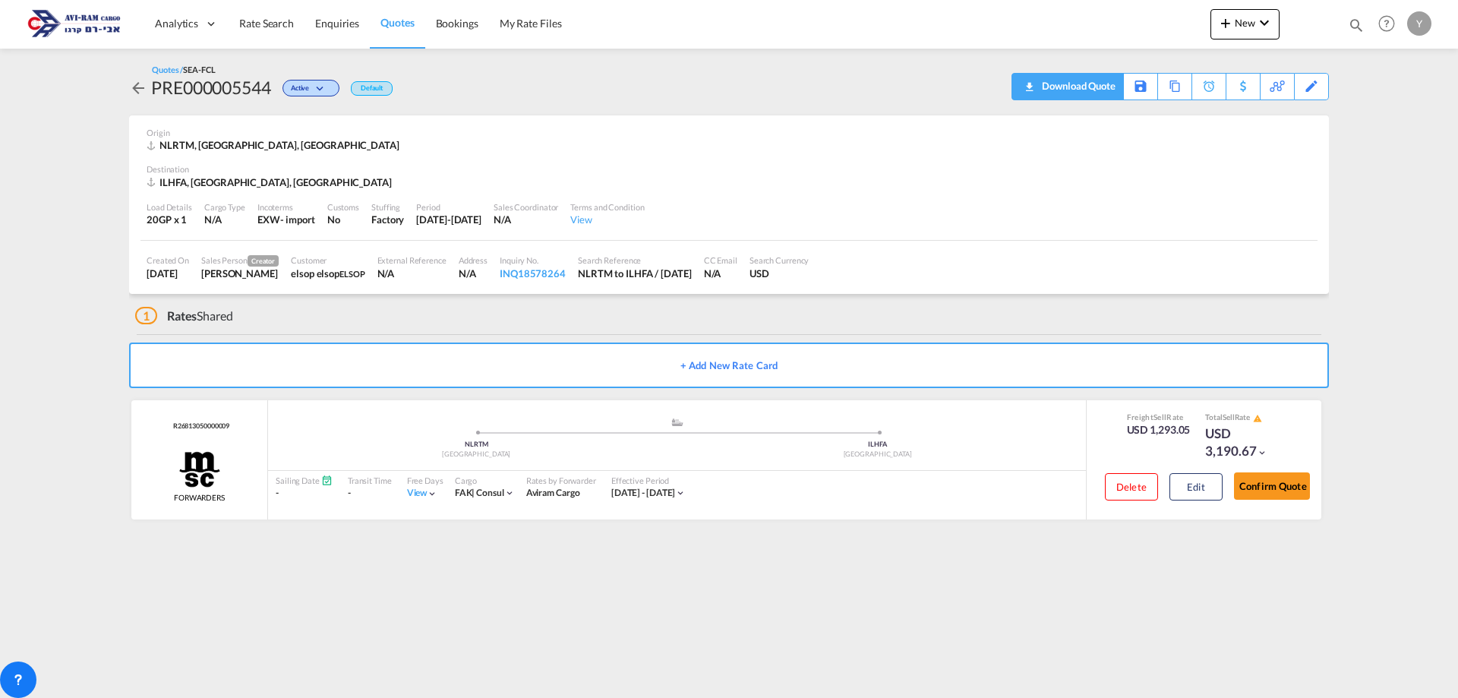
click at [1105, 91] on div "Download Quote" at bounding box center [1076, 86] width 77 height 24
